Goal: Information Seeking & Learning: Learn about a topic

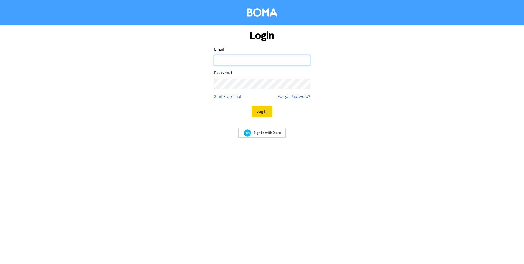
type input "stevenbourne@chartwellpractice.com"
click at [264, 109] on button "Log In" at bounding box center [262, 112] width 21 height 12
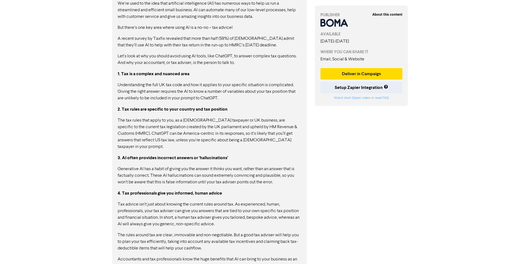
scroll to position [328, 0]
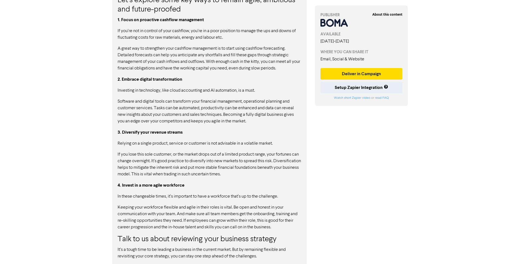
scroll to position [380, 0]
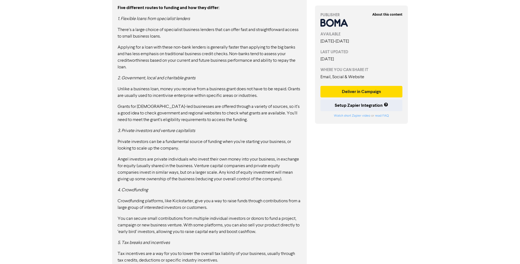
scroll to position [561, 0]
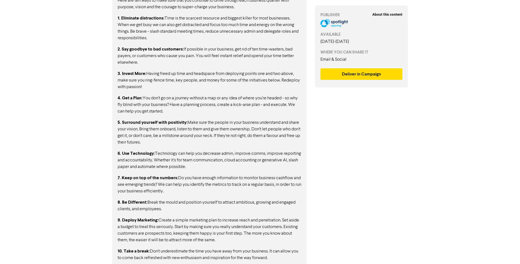
scroll to position [336, 0]
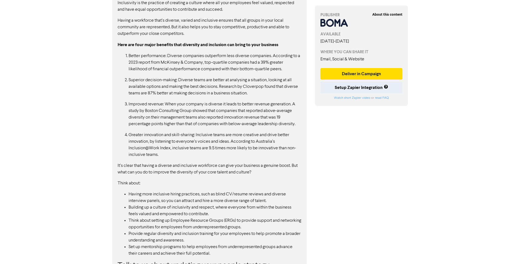
scroll to position [415, 0]
